Goal: Information Seeking & Learning: Learn about a topic

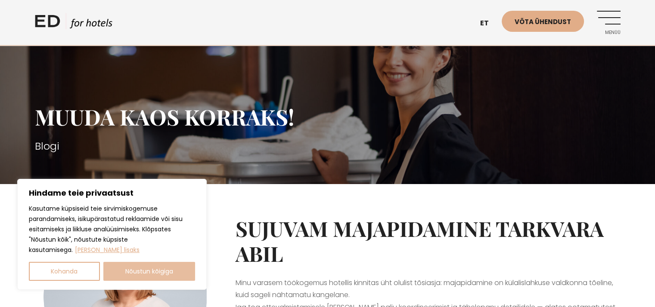
click at [139, 273] on button "Nõustun kõigiga" at bounding box center [149, 271] width 92 height 19
checkbox input "true"
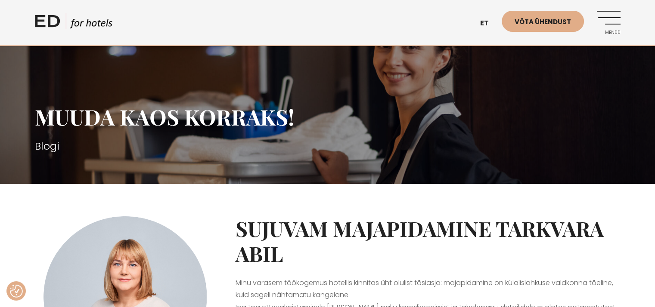
click at [342, 249] on h2 "Sujuvam majapidamine tarkvara abil" at bounding box center [428, 242] width 385 height 50
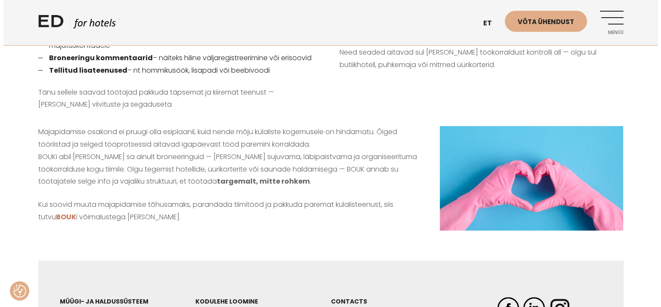
scroll to position [758, 0]
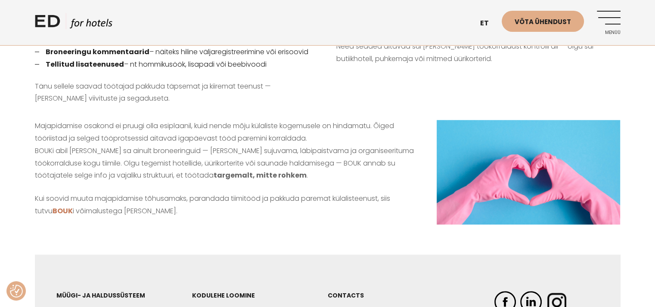
click at [607, 17] on link "Menüü" at bounding box center [609, 23] width 24 height 24
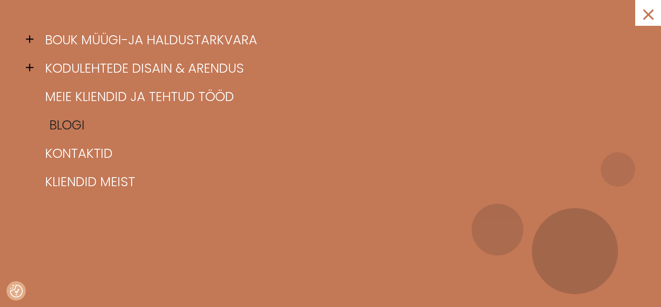
click at [60, 125] on link "Blogi" at bounding box center [341, 125] width 597 height 28
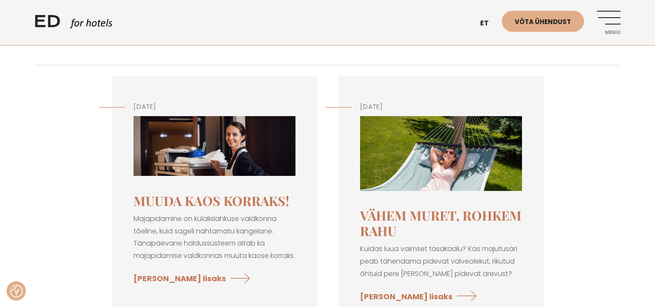
scroll to position [103, 0]
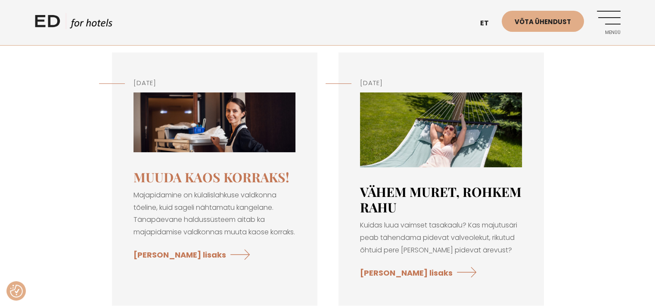
click at [383, 189] on link "Vähem muret, rohkem rahu" at bounding box center [440, 199] width 161 height 33
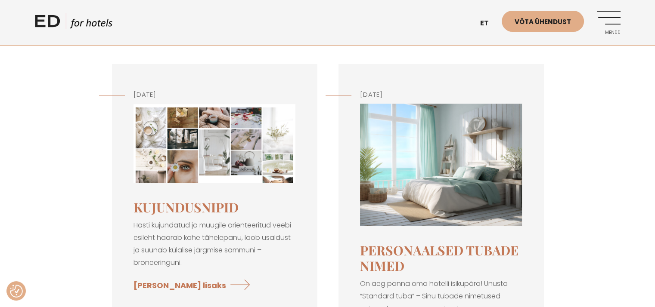
scroll to position [396, 0]
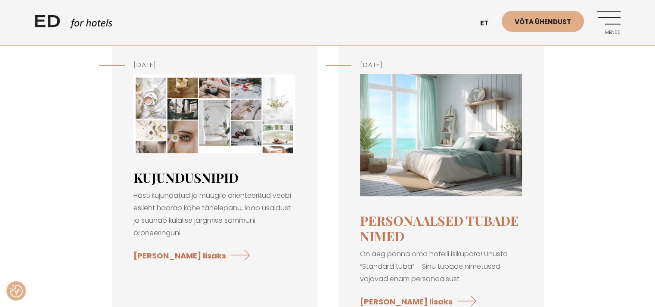
click at [164, 180] on link "Kujundusnipid" at bounding box center [185, 177] width 105 height 17
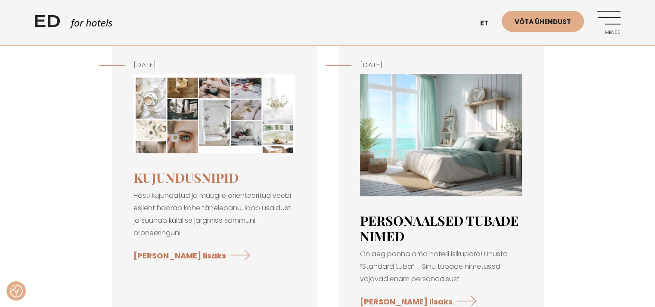
click at [383, 221] on link "Personaalsed tubade nimed" at bounding box center [439, 228] width 158 height 33
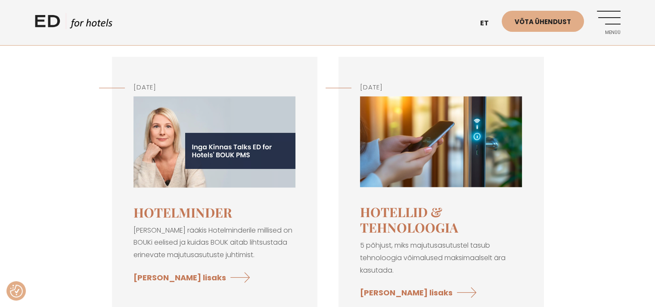
scroll to position [706, 0]
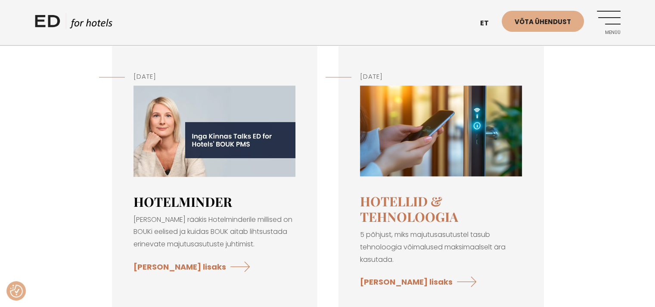
click at [150, 198] on link "HotelMinder" at bounding box center [182, 201] width 99 height 17
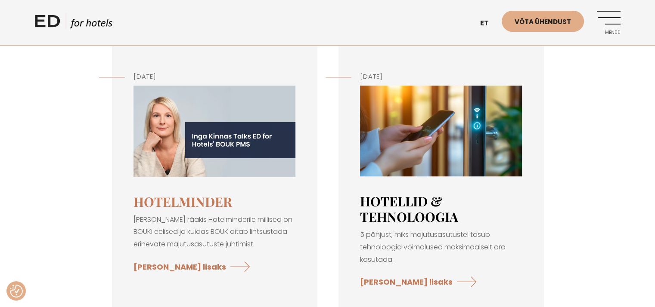
click at [374, 198] on link "Hotellid & tehnoloogia" at bounding box center [409, 209] width 98 height 33
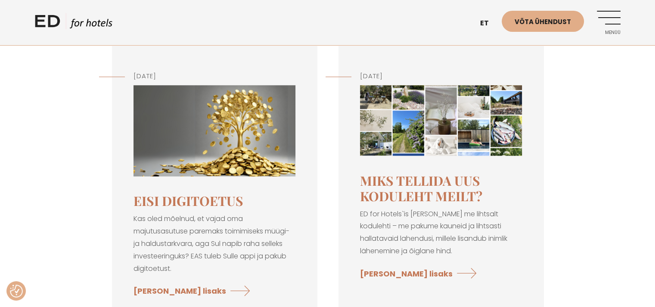
scroll to position [999, 0]
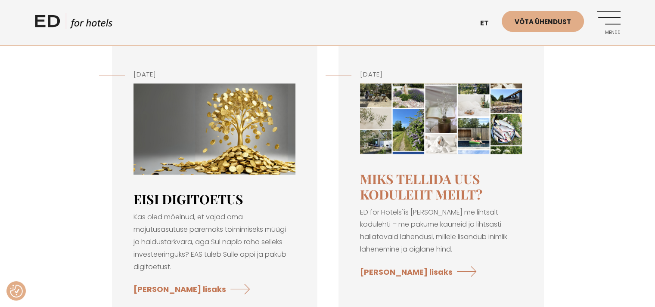
click at [164, 196] on link "EISi digitoetus" at bounding box center [188, 199] width 110 height 17
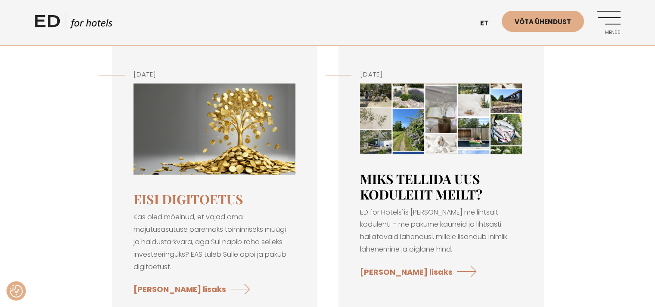
click at [377, 196] on link "Miks tellida uus koduleht meilt?" at bounding box center [421, 187] width 122 height 33
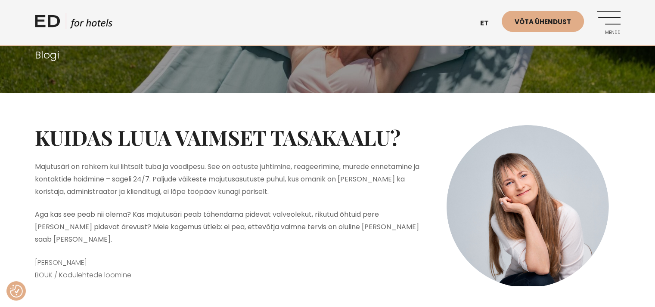
scroll to position [138, 0]
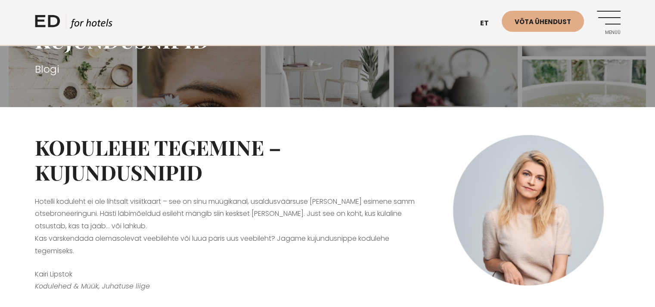
scroll to position [121, 0]
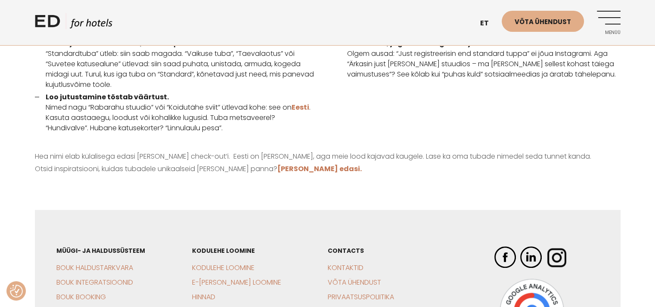
scroll to position [655, 0]
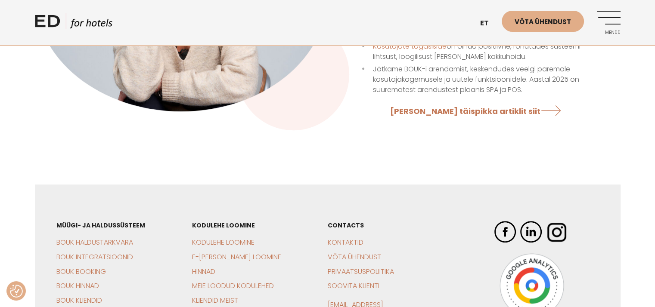
scroll to position [706, 0]
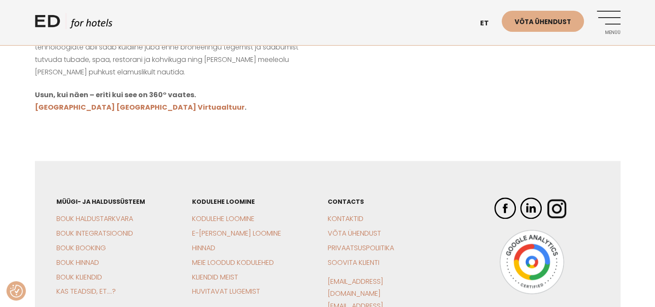
scroll to position [1344, 0]
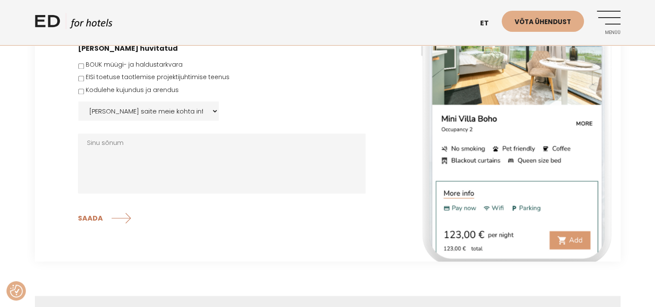
scroll to position [1326, 0]
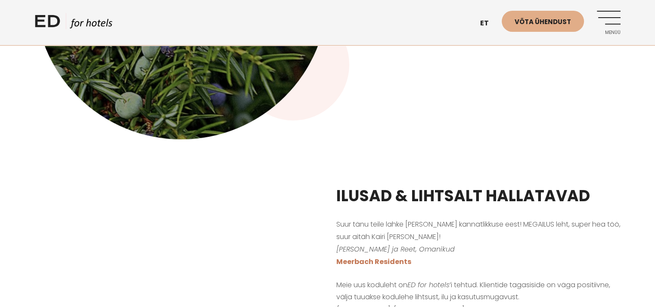
scroll to position [396, 0]
